Goal: Find specific page/section: Find specific page/section

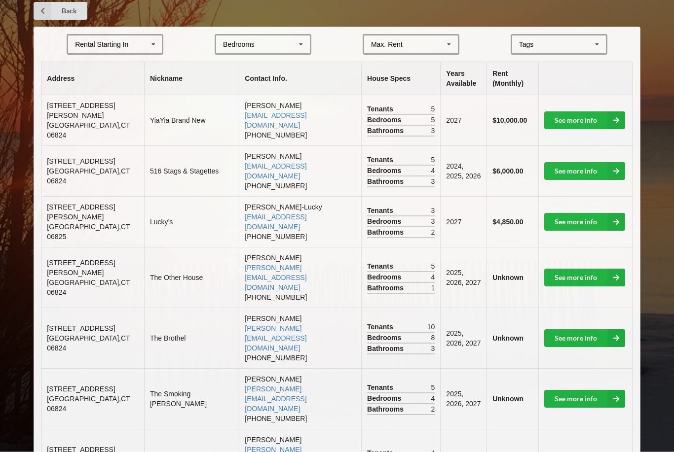
scroll to position [206, 0]
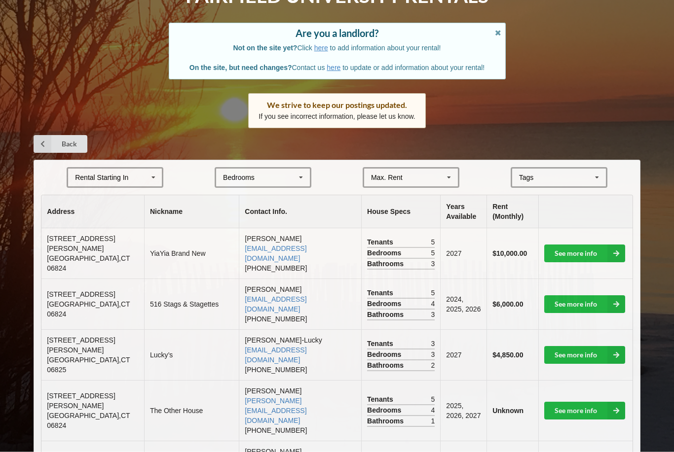
click at [48, 137] on icon at bounding box center [43, 145] width 18 height 18
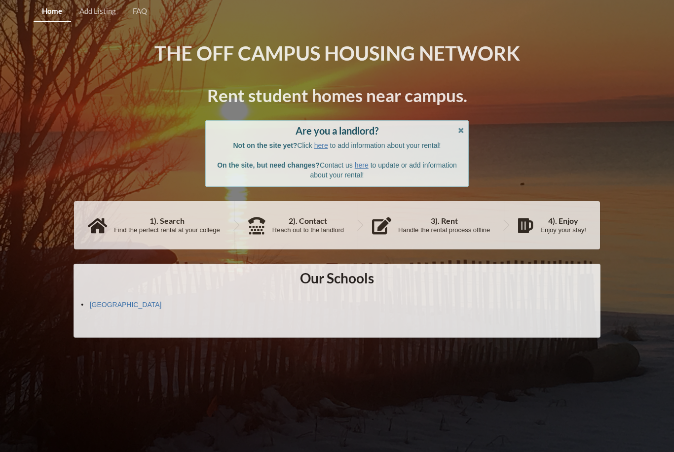
click at [90, 301] on link "[GEOGRAPHIC_DATA]" at bounding box center [126, 305] width 72 height 8
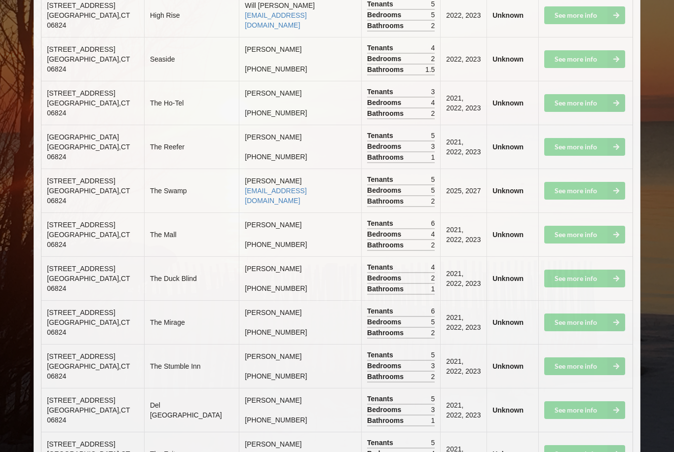
scroll to position [5166, 0]
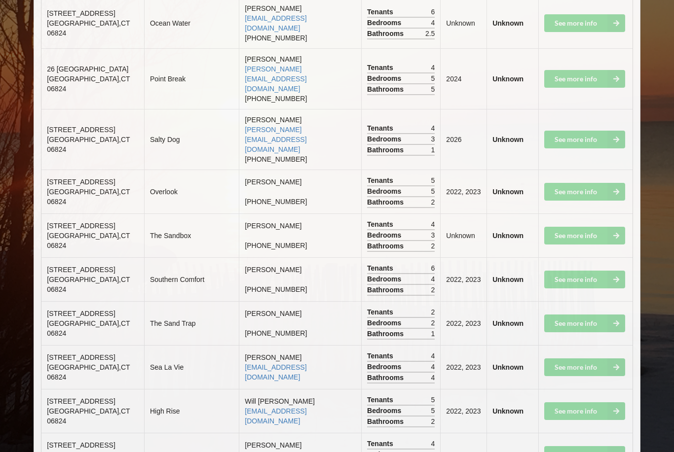
scroll to position [4770, 0]
